Goal: Information Seeking & Learning: Learn about a topic

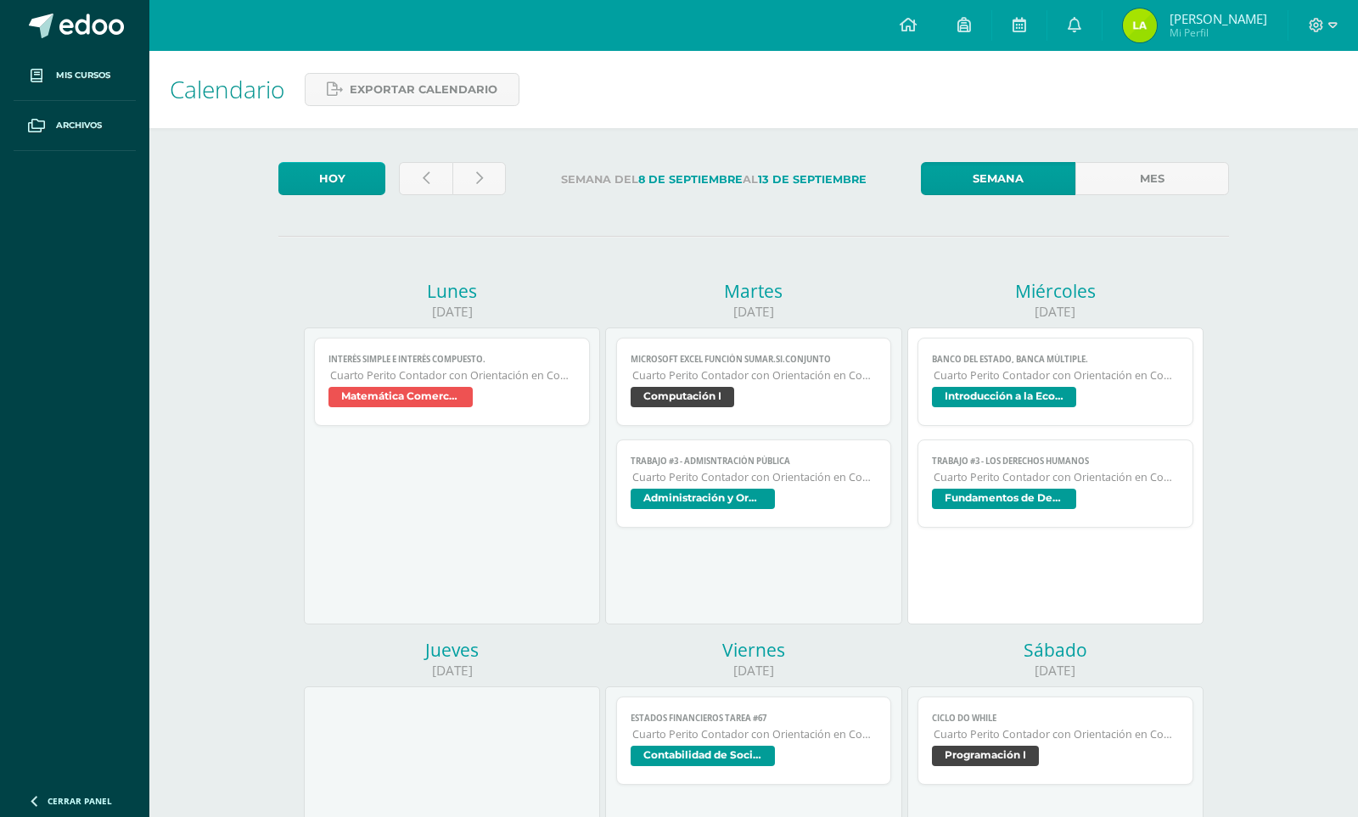
click at [1043, 402] on span "Introducción a la Economía" at bounding box center [1004, 397] width 144 height 20
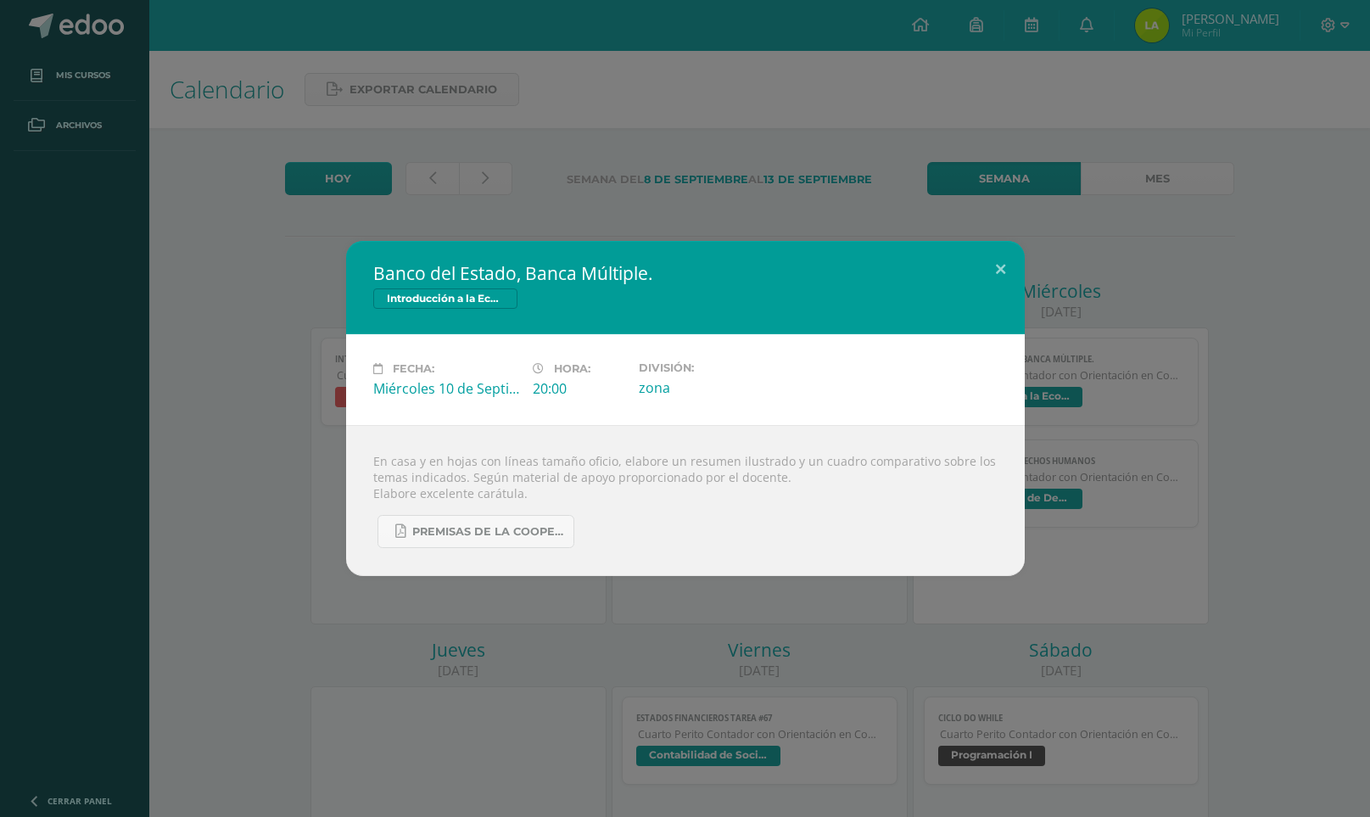
click at [507, 646] on div "Banco del Estado, Banca Múltiple. Introducción a la Economía Fecha: [DATE] Hora…" at bounding box center [685, 408] width 1370 height 817
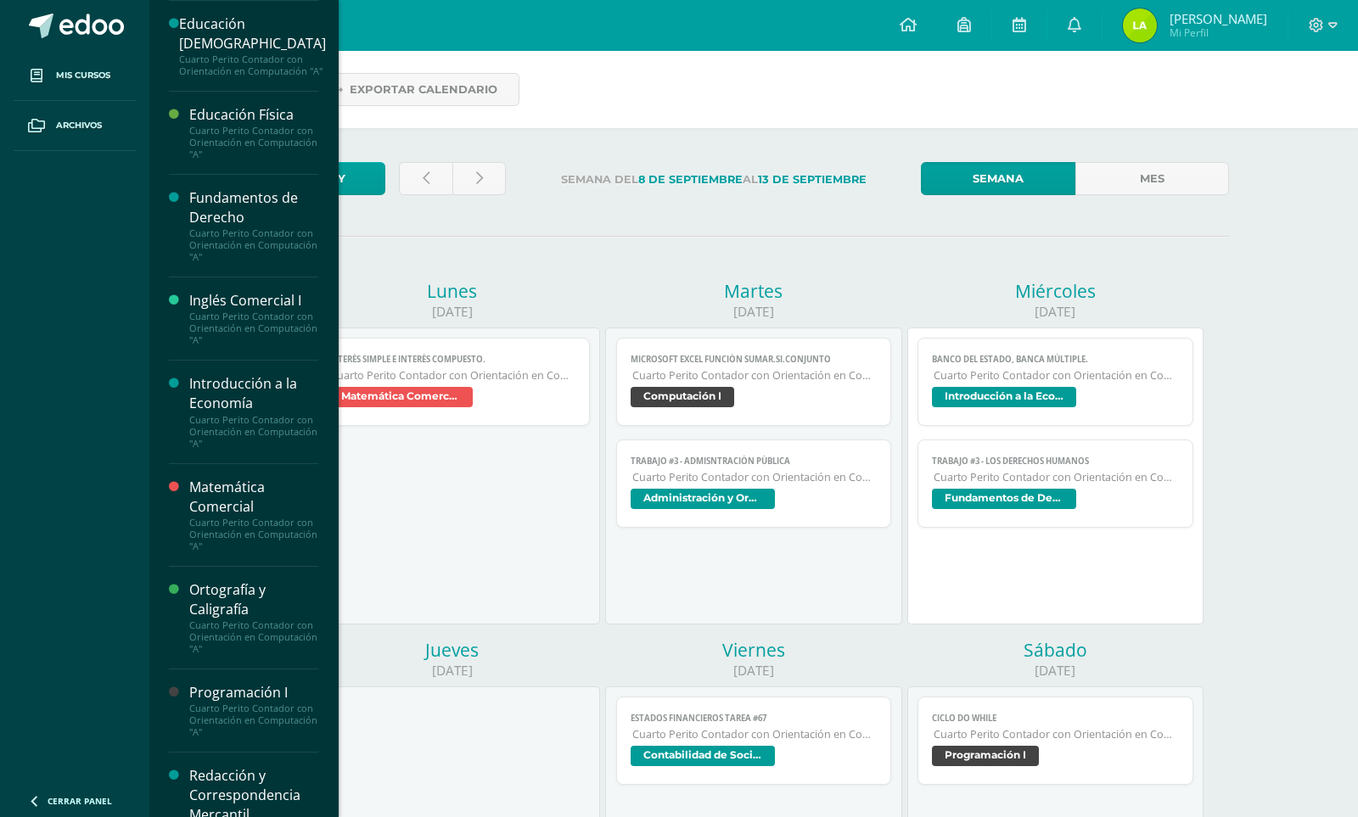
scroll to position [378, 0]
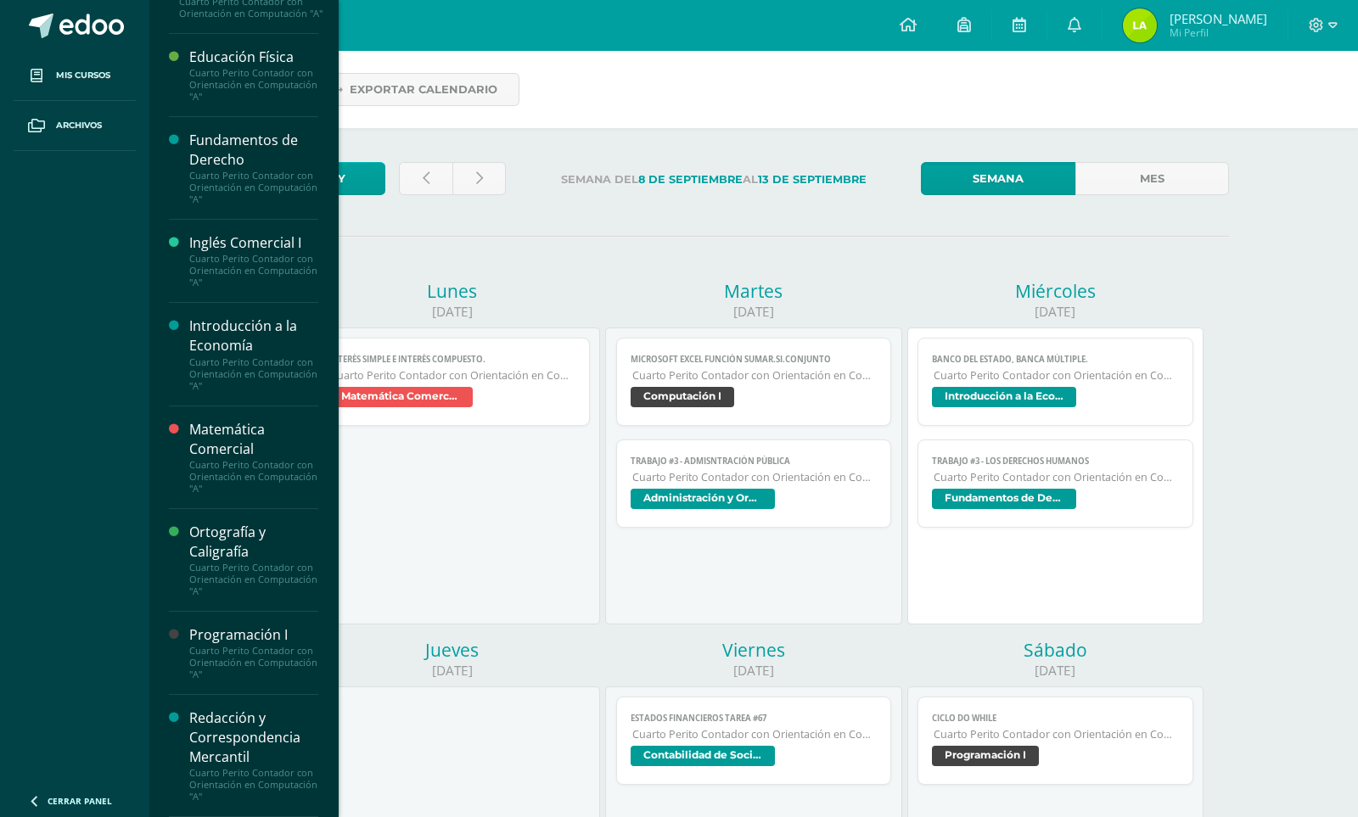
click at [252, 343] on div "Introducción a la Economía" at bounding box center [253, 335] width 129 height 39
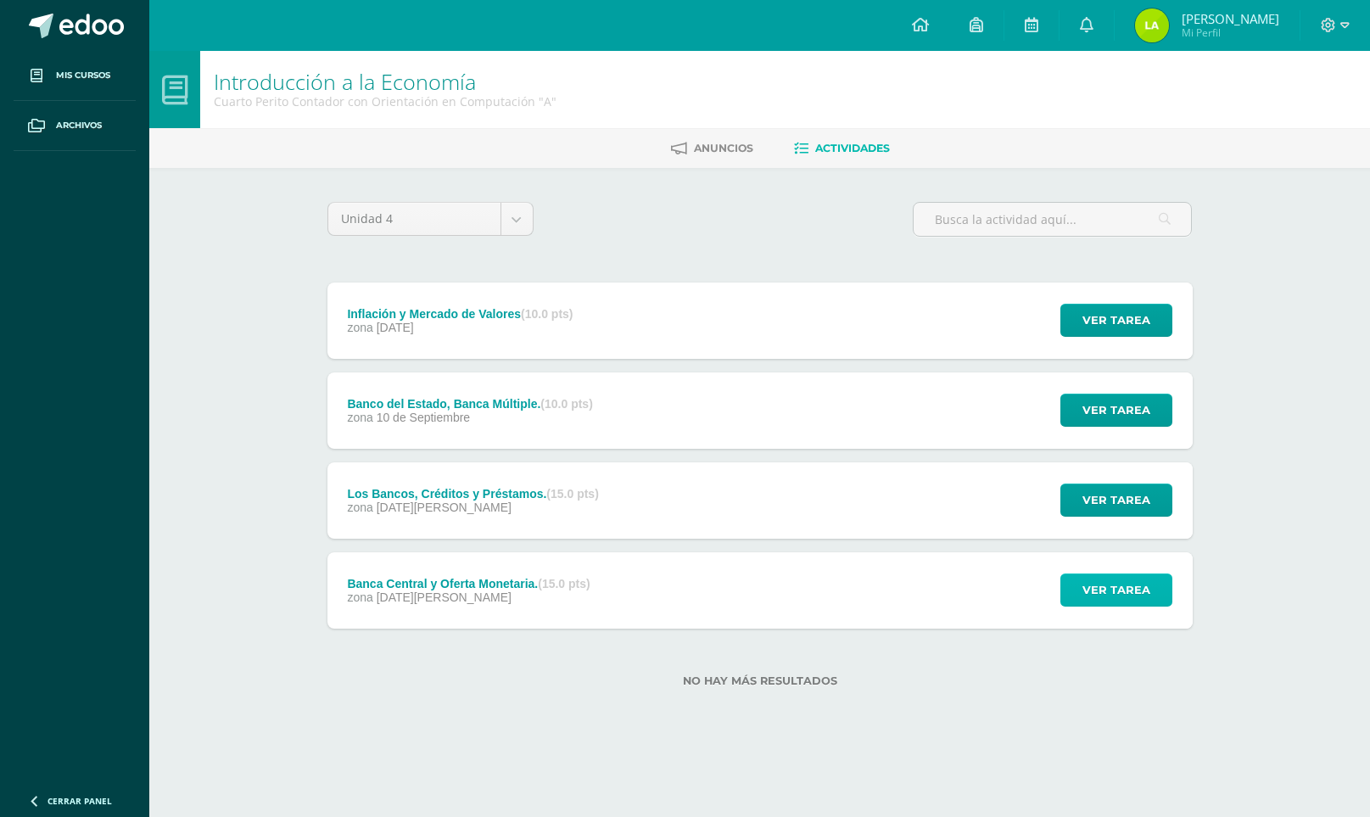
click at [1111, 597] on span "Ver tarea" at bounding box center [1117, 589] width 68 height 31
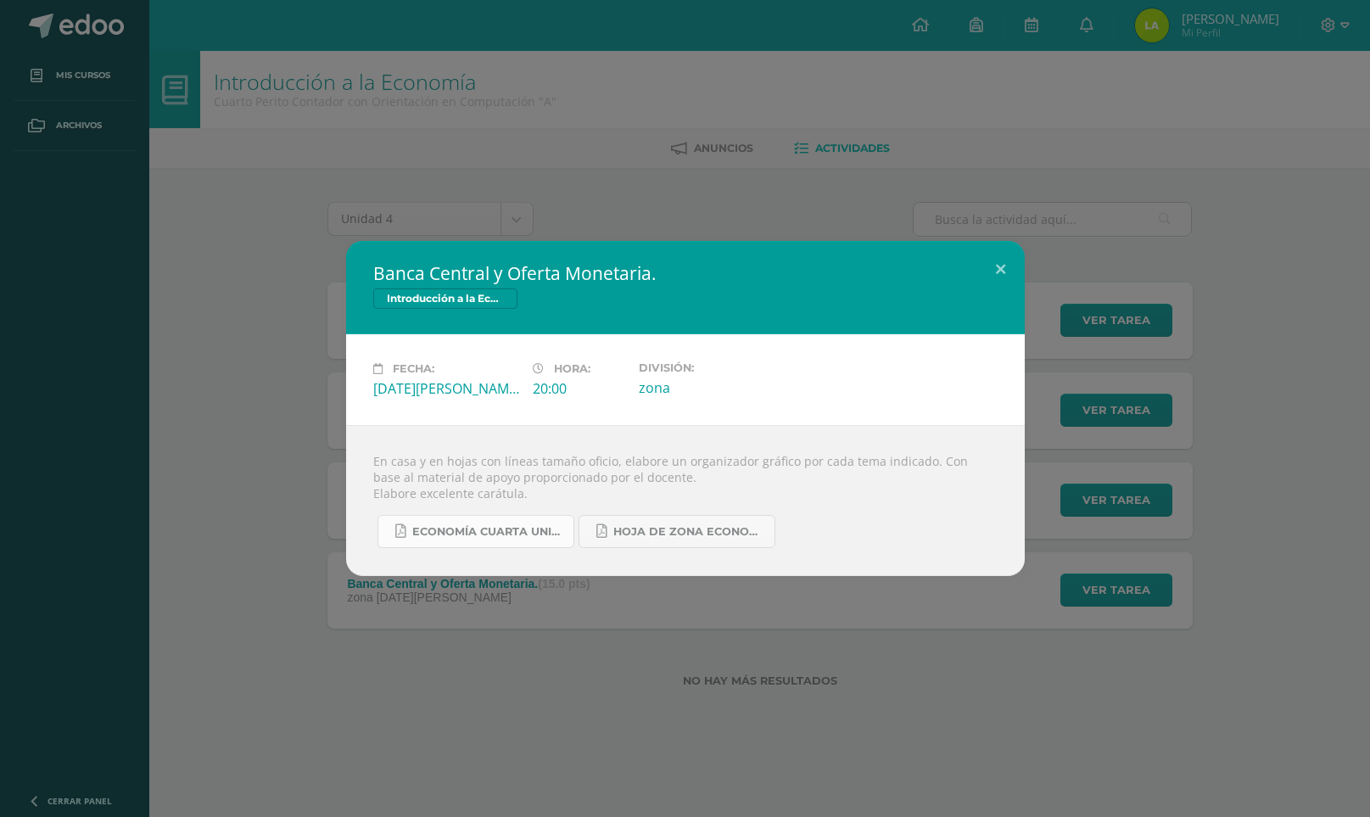
click at [513, 533] on span "ECONOMÍA CUARTA UNIDAD.pdf" at bounding box center [488, 532] width 153 height 14
